Goal: Task Accomplishment & Management: Manage account settings

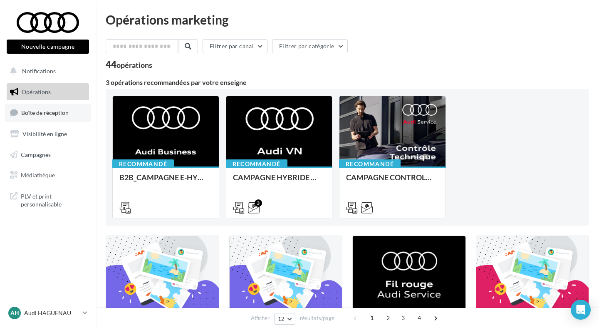
click at [30, 122] on link "Boîte de réception" at bounding box center [48, 113] width 86 height 18
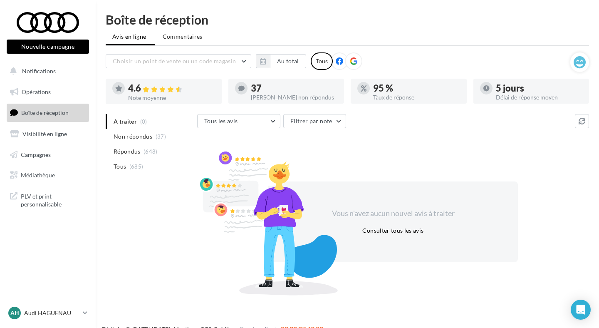
click at [114, 143] on li "Non répondus (37)" at bounding box center [150, 136] width 88 height 15
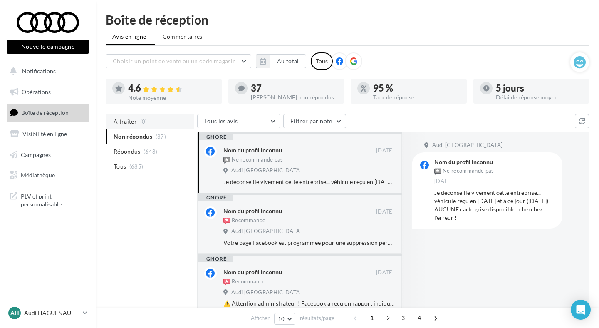
click at [119, 121] on span "A traiter" at bounding box center [125, 121] width 23 height 8
